Goal: Task Accomplishment & Management: Use online tool/utility

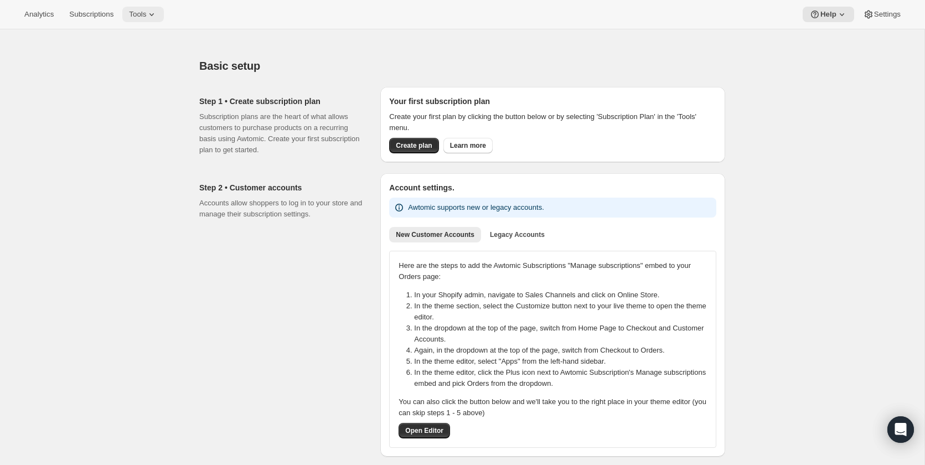
click at [146, 18] on span "Tools" at bounding box center [137, 14] width 17 height 9
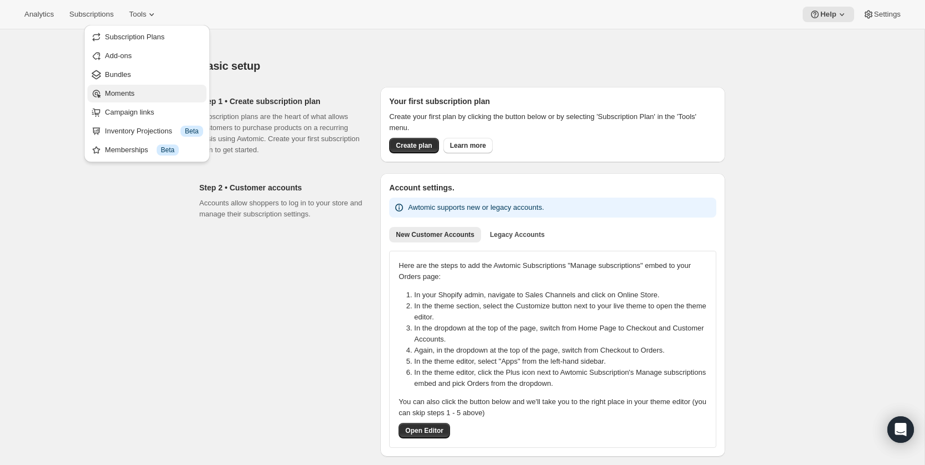
click at [144, 95] on span "Moments" at bounding box center [154, 93] width 98 height 11
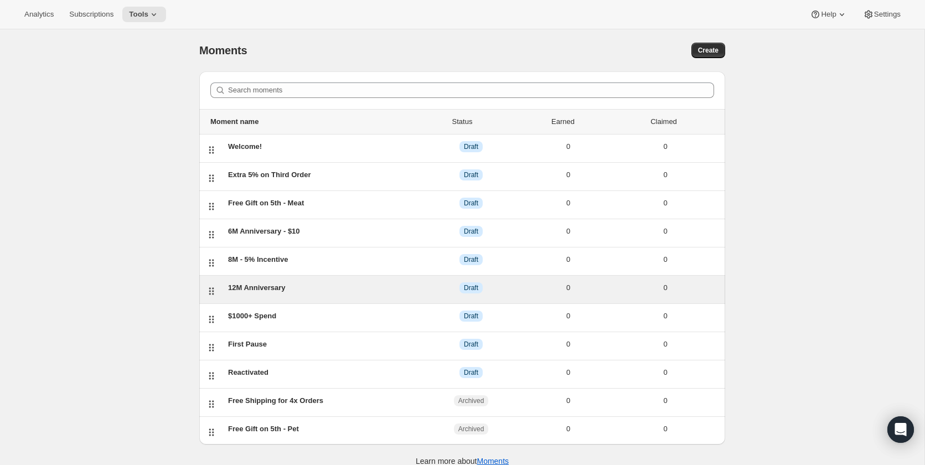
click at [333, 292] on div "12M Anniversary" at bounding box center [325, 287] width 194 height 11
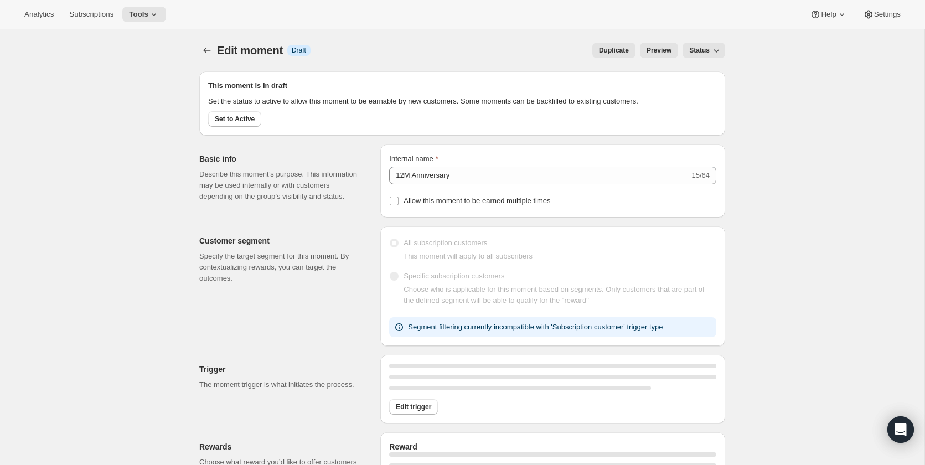
select select "FIXED_AMOUNT"
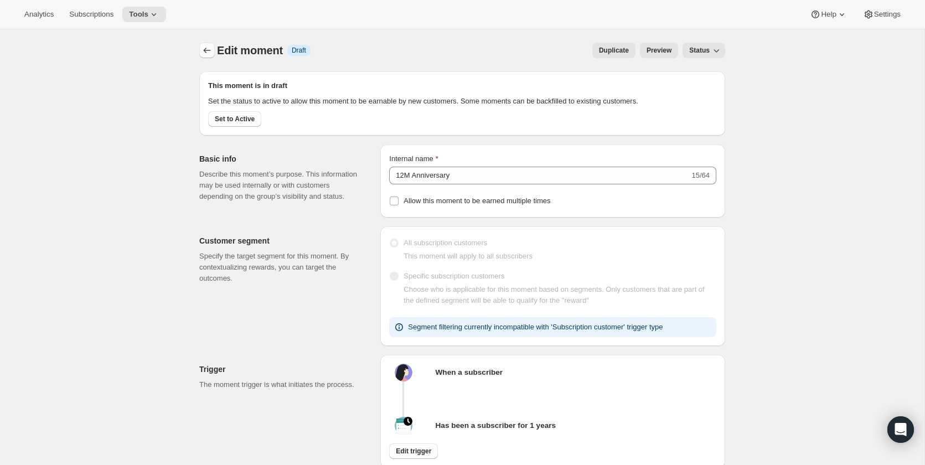
click at [211, 49] on icon "Create moment" at bounding box center [206, 50] width 11 height 11
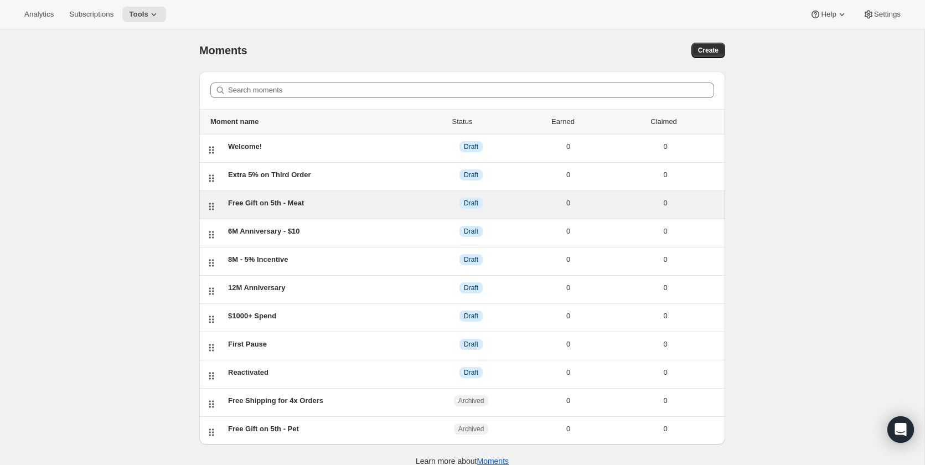
click at [268, 203] on div "Free Gift on 5th - Meat" at bounding box center [325, 203] width 194 height 11
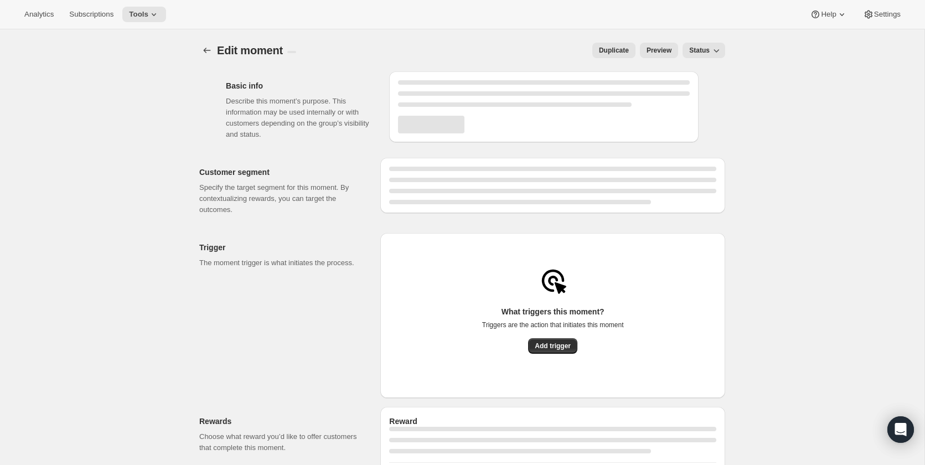
select select "subscribesTo"
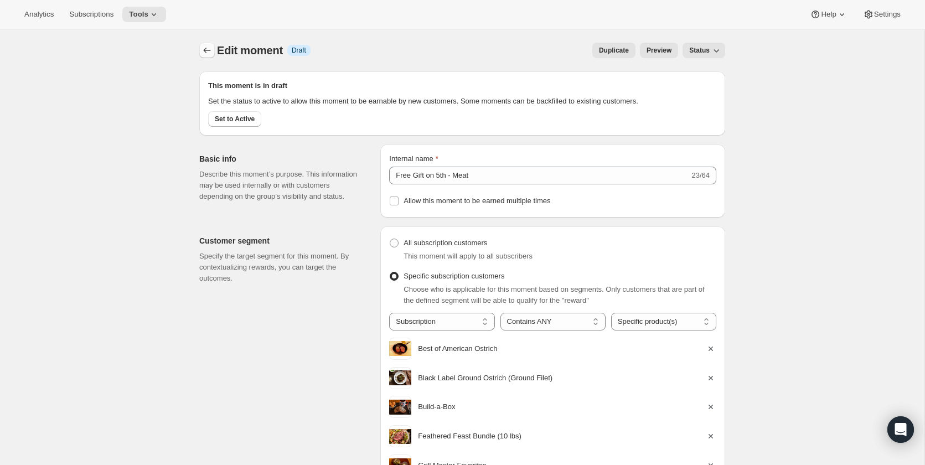
click at [209, 52] on icon "Create moment" at bounding box center [206, 50] width 11 height 11
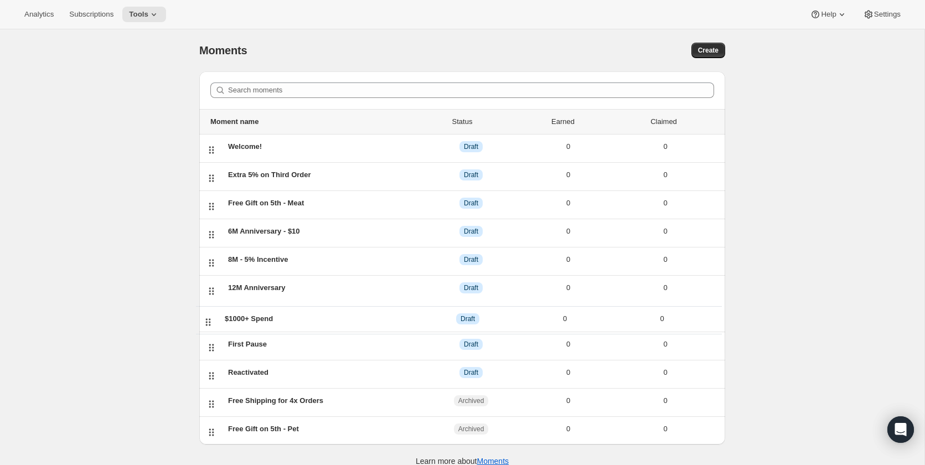
click at [211, 320] on ul "Moment name Status Earned Claimed Welcome! DRAFT Draft 0 0 Extra 5% on Third Or…" at bounding box center [462, 262] width 526 height 307
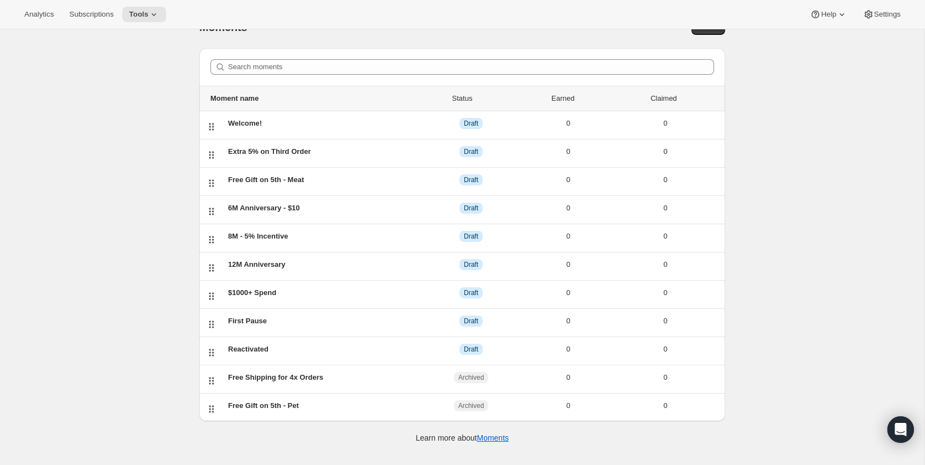
scroll to position [25, 0]
